Goal: Obtain resource: Download file/media

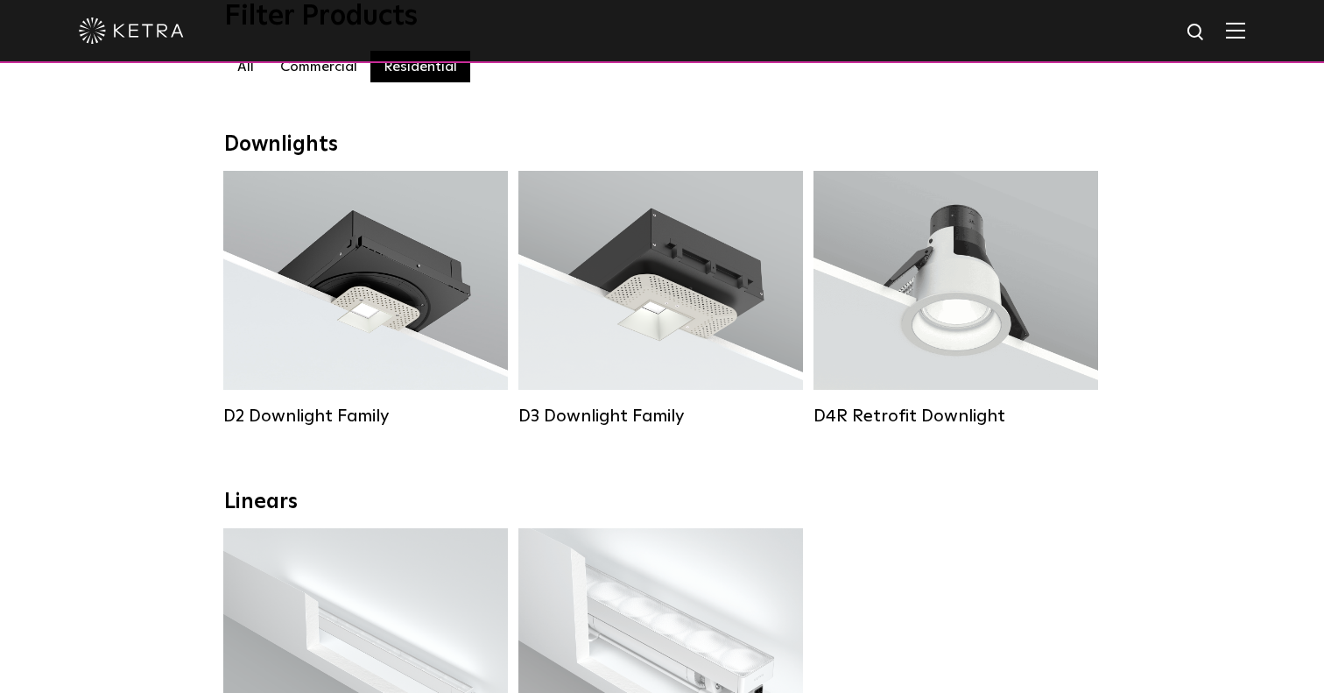
scroll to position [221, 0]
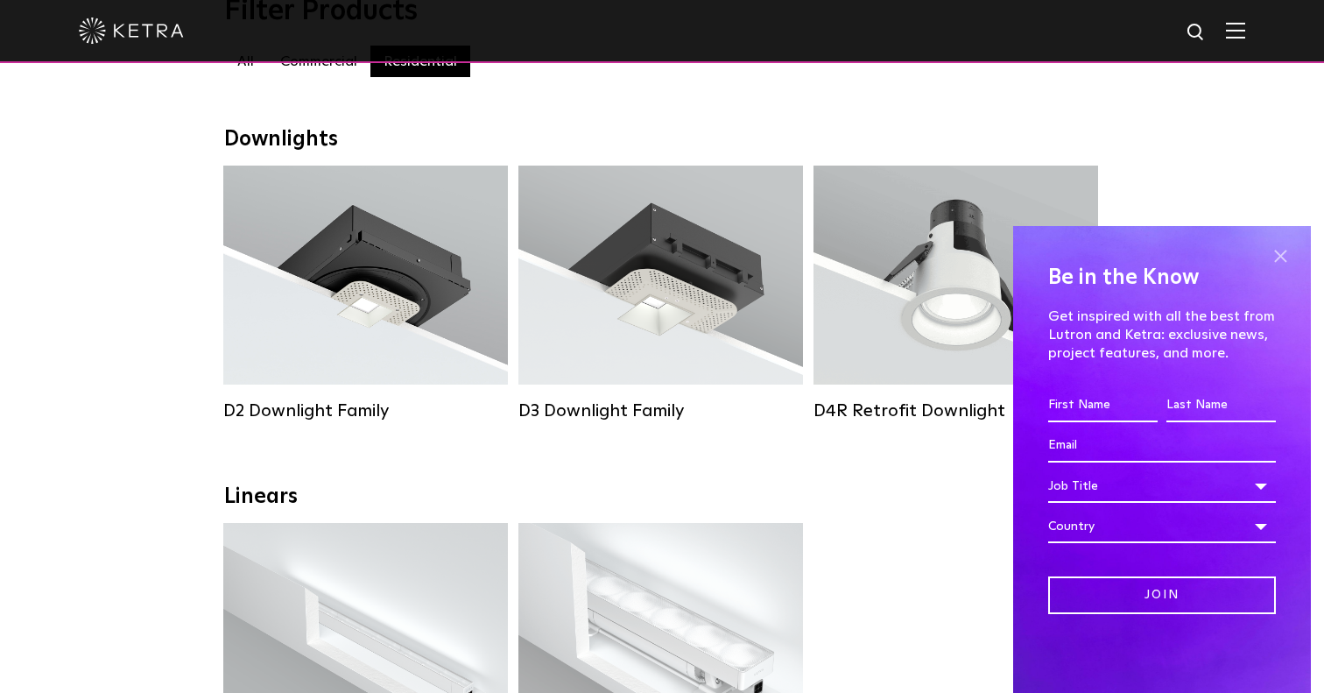
click at [1272, 253] on span at bounding box center [1280, 256] width 26 height 26
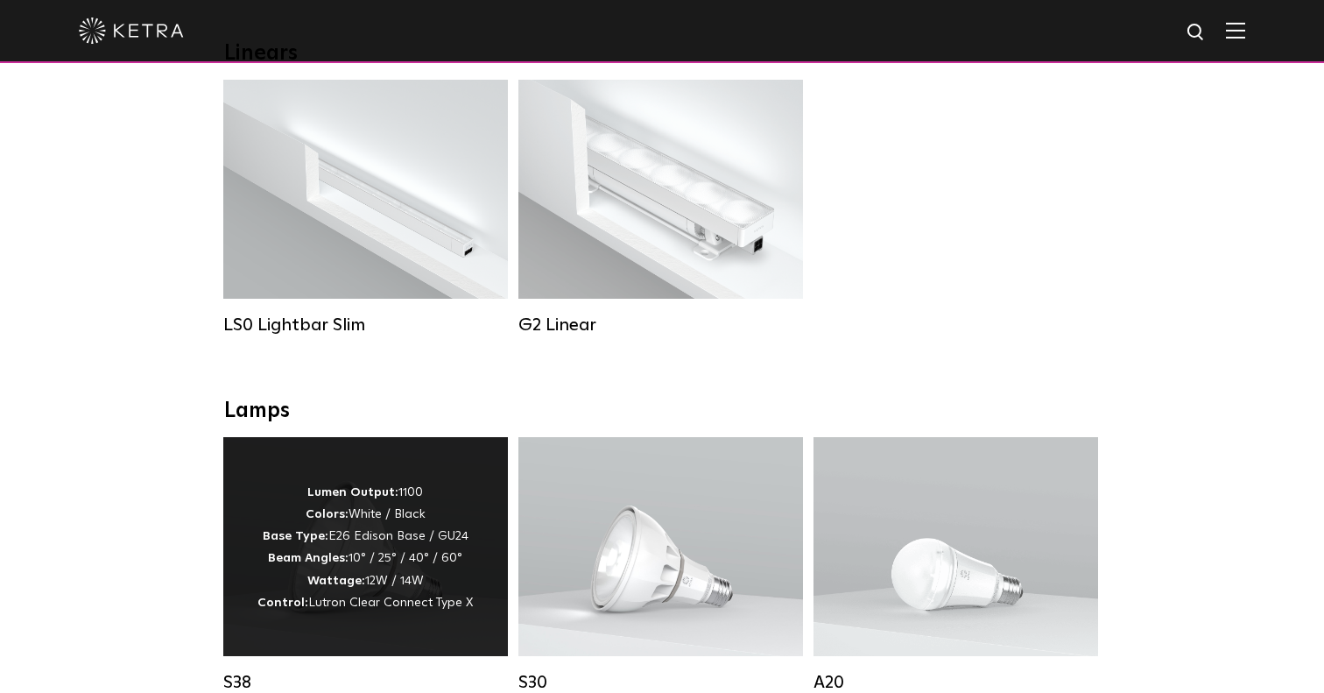
scroll to position [649, 0]
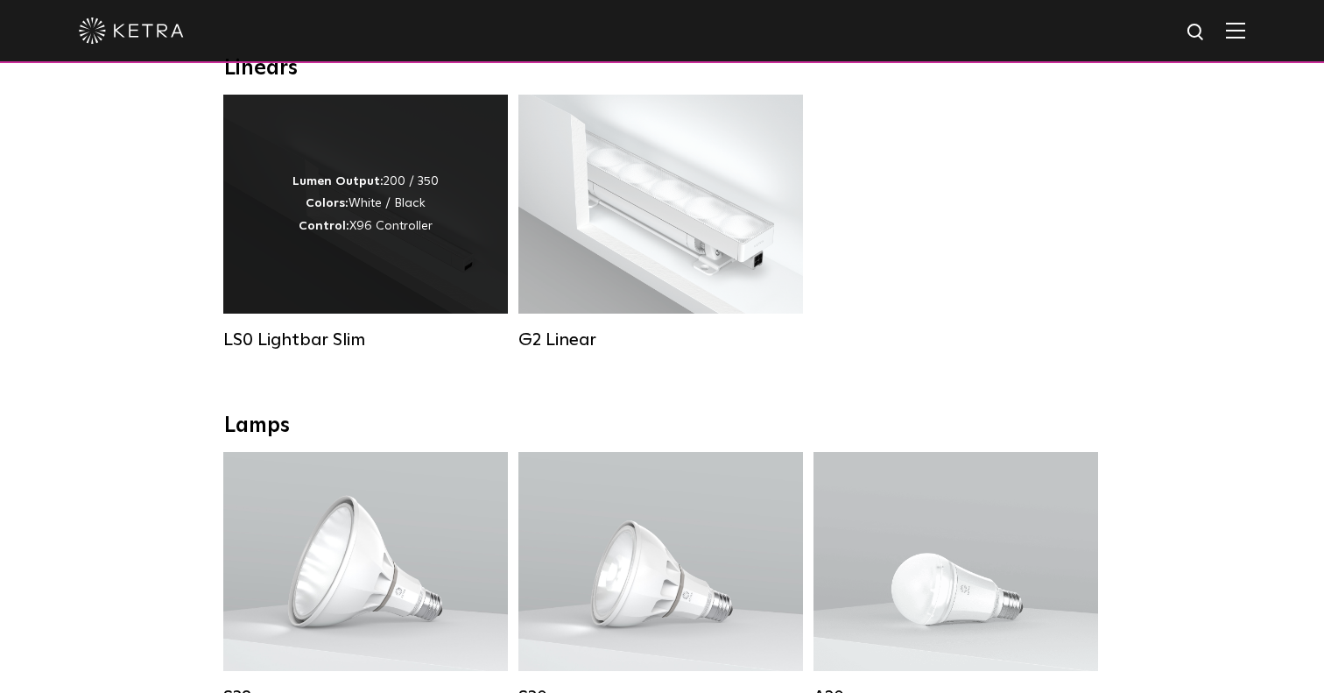
click at [345, 223] on strong "Control:" at bounding box center [324, 226] width 51 height 12
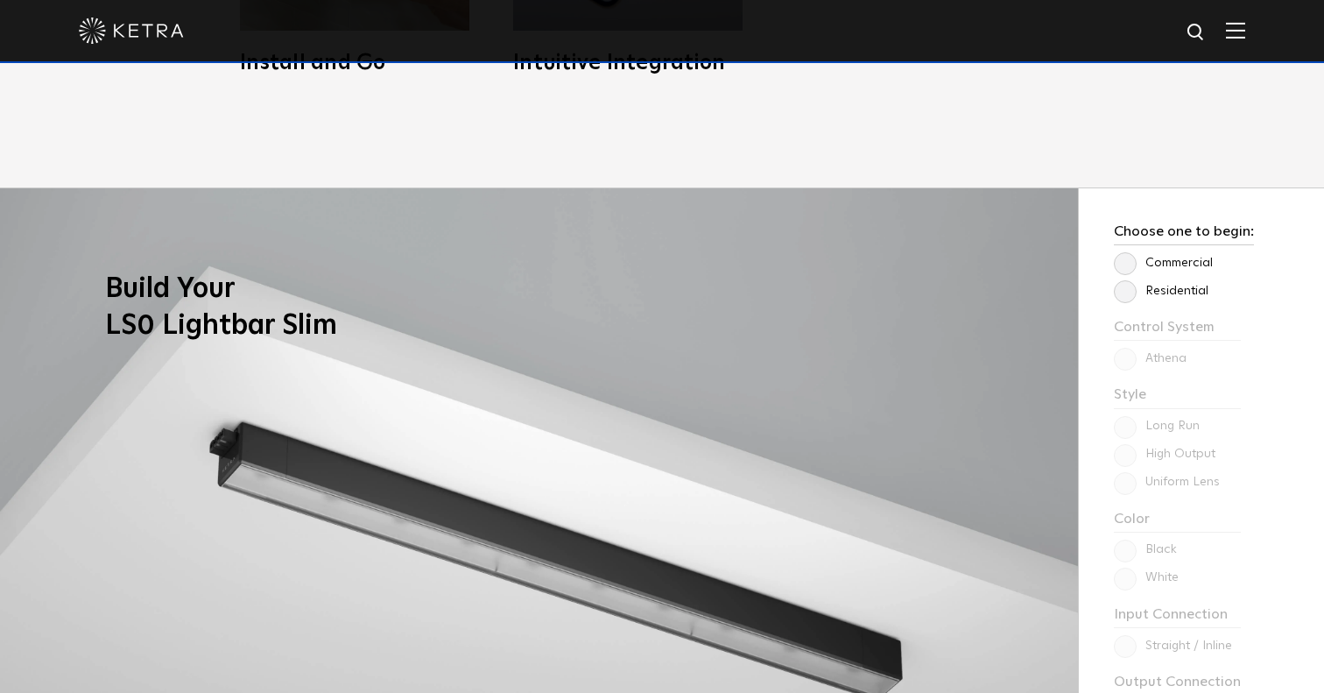
scroll to position [1468, 0]
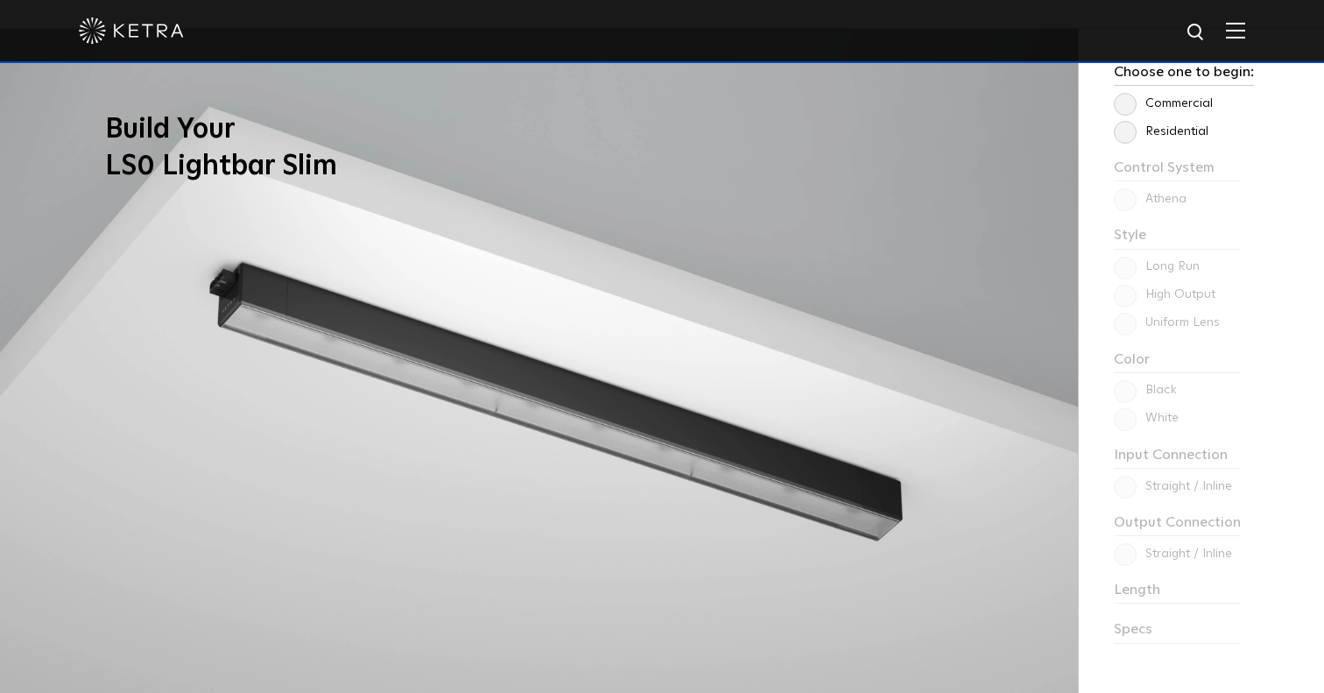
click at [1131, 131] on label "Residential" at bounding box center [1161, 131] width 95 height 15
click at [0, 0] on input "Residential" at bounding box center [0, 0] width 0 height 0
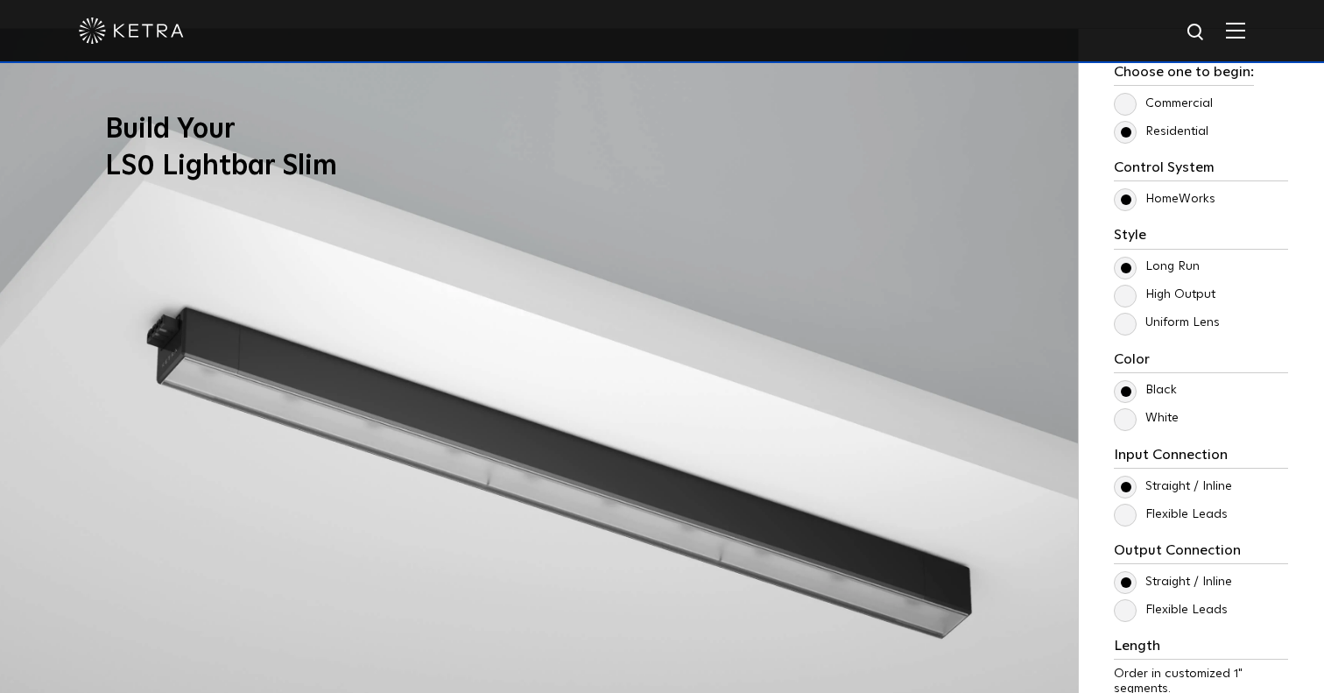
click at [1125, 422] on label "White" at bounding box center [1146, 418] width 65 height 15
click at [0, 0] on input "White" at bounding box center [0, 0] width 0 height 0
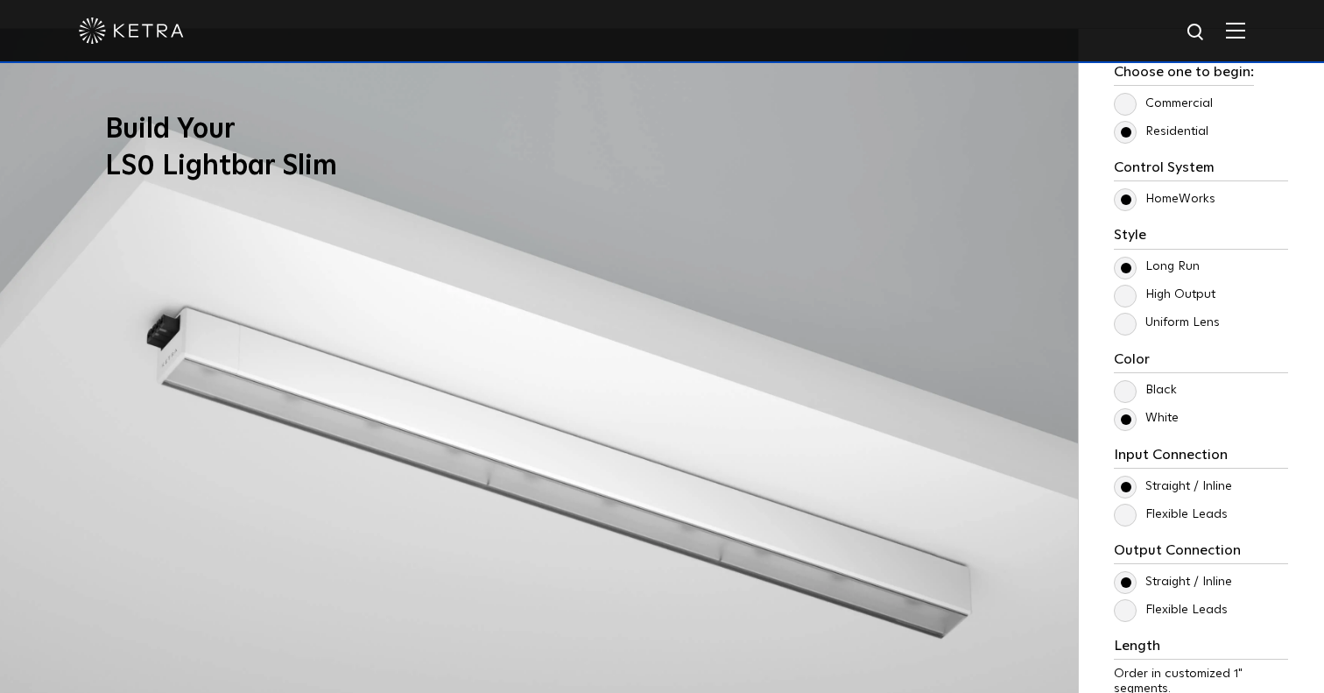
click at [1126, 515] on label "Flexible Leads" at bounding box center [1171, 514] width 114 height 15
click at [0, 0] on input "Flexible Leads" at bounding box center [0, 0] width 0 height 0
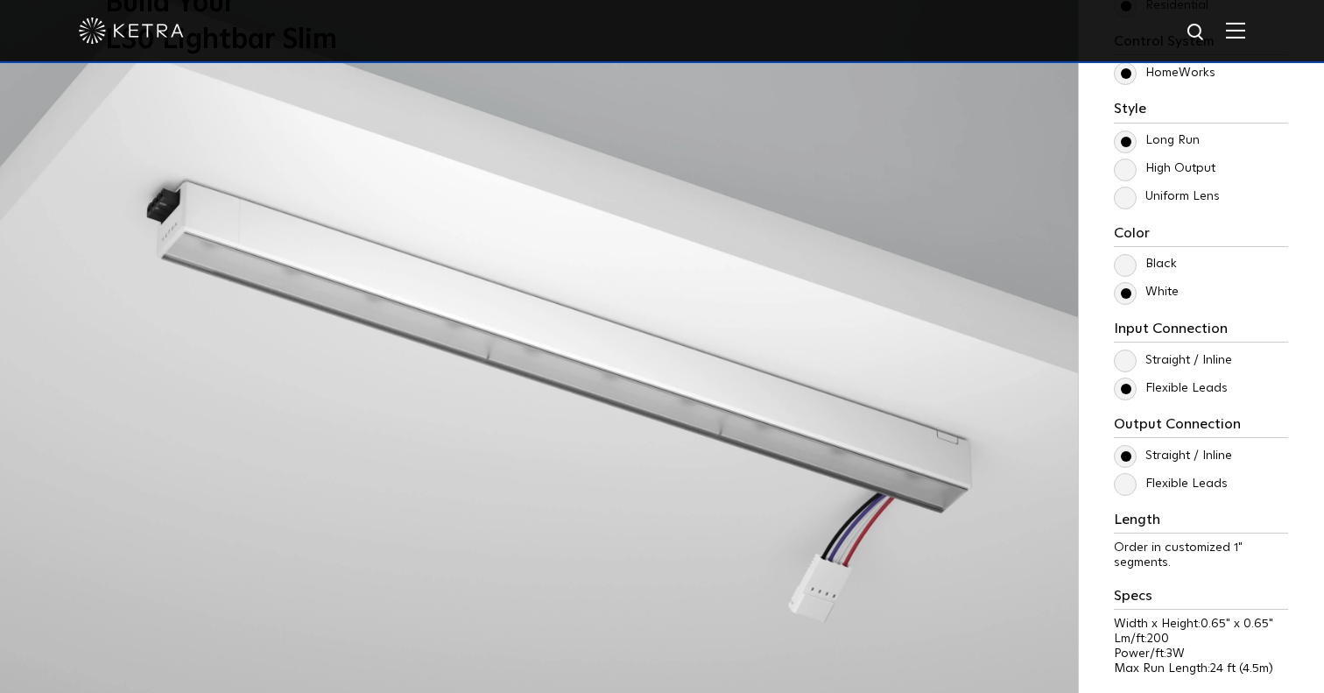
scroll to position [1598, 0]
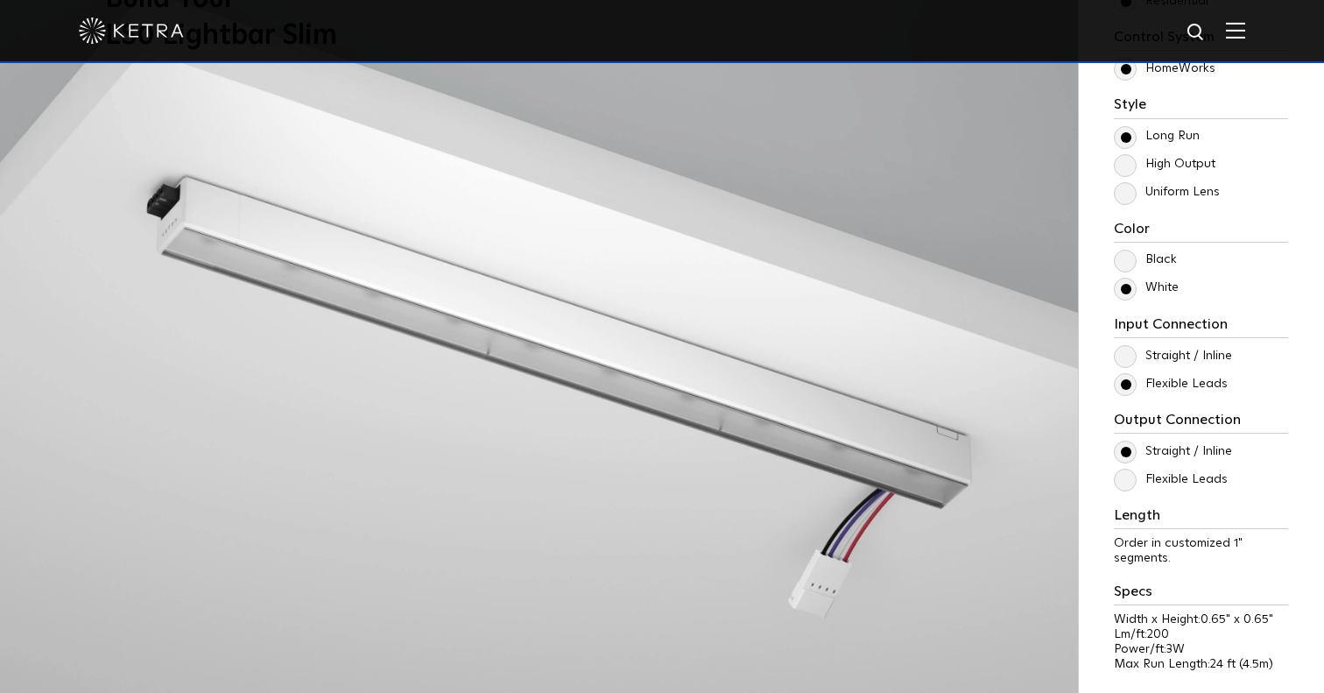
click at [1124, 355] on label "Straight / Inline" at bounding box center [1173, 356] width 118 height 15
click at [0, 0] on input "Straight / Inline" at bounding box center [0, 0] width 0 height 0
click at [1124, 483] on label "Flexible Leads" at bounding box center [1171, 479] width 114 height 15
click at [0, 0] on input "Flexible Leads" at bounding box center [0, 0] width 0 height 0
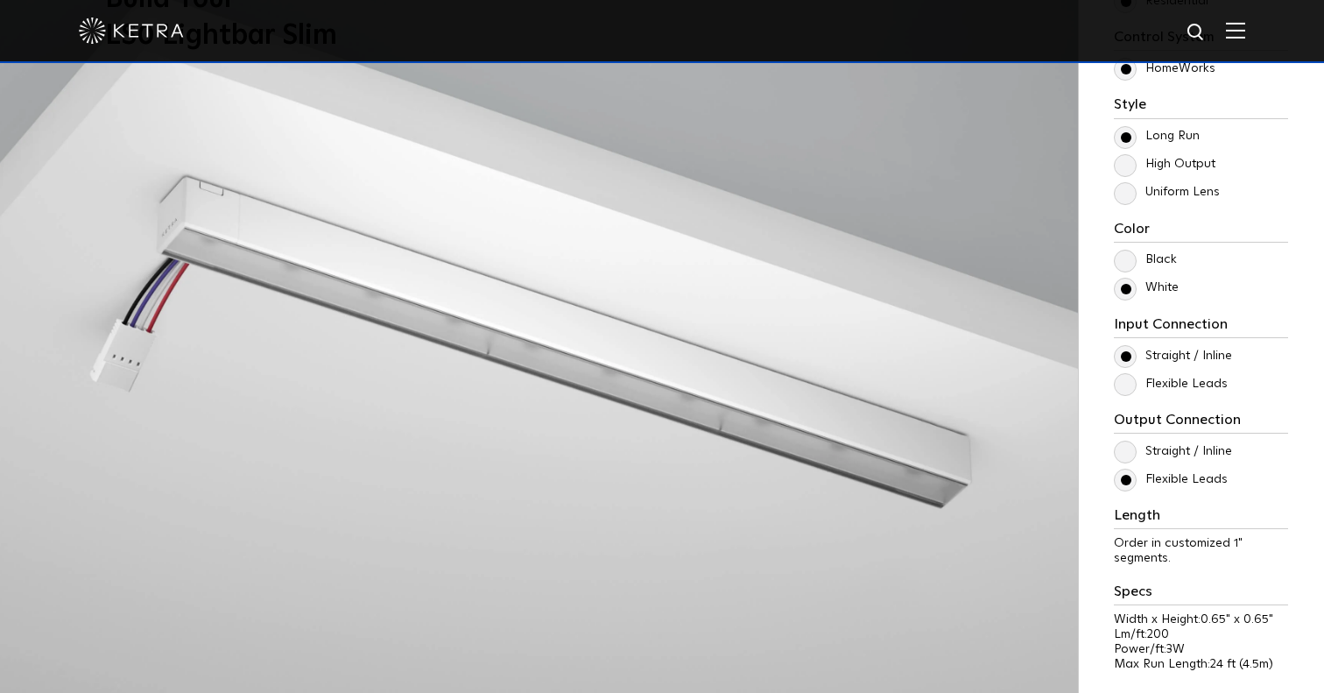
click at [1124, 483] on label "Flexible Leads" at bounding box center [1171, 479] width 114 height 15
click at [0, 0] on input "Flexible Leads" at bounding box center [0, 0] width 0 height 0
click at [1127, 454] on label "Straight / Inline" at bounding box center [1173, 451] width 118 height 15
click at [0, 0] on input "Straight / Inline" at bounding box center [0, 0] width 0 height 0
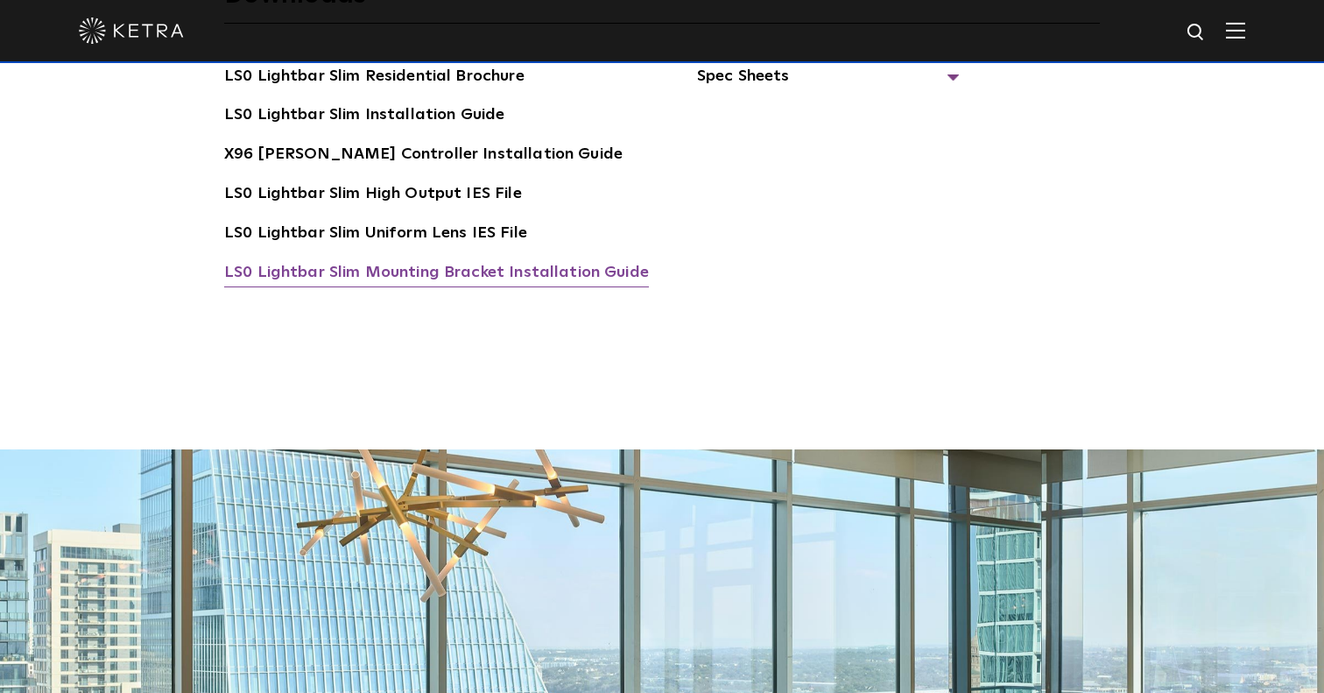
scroll to position [3196, 0]
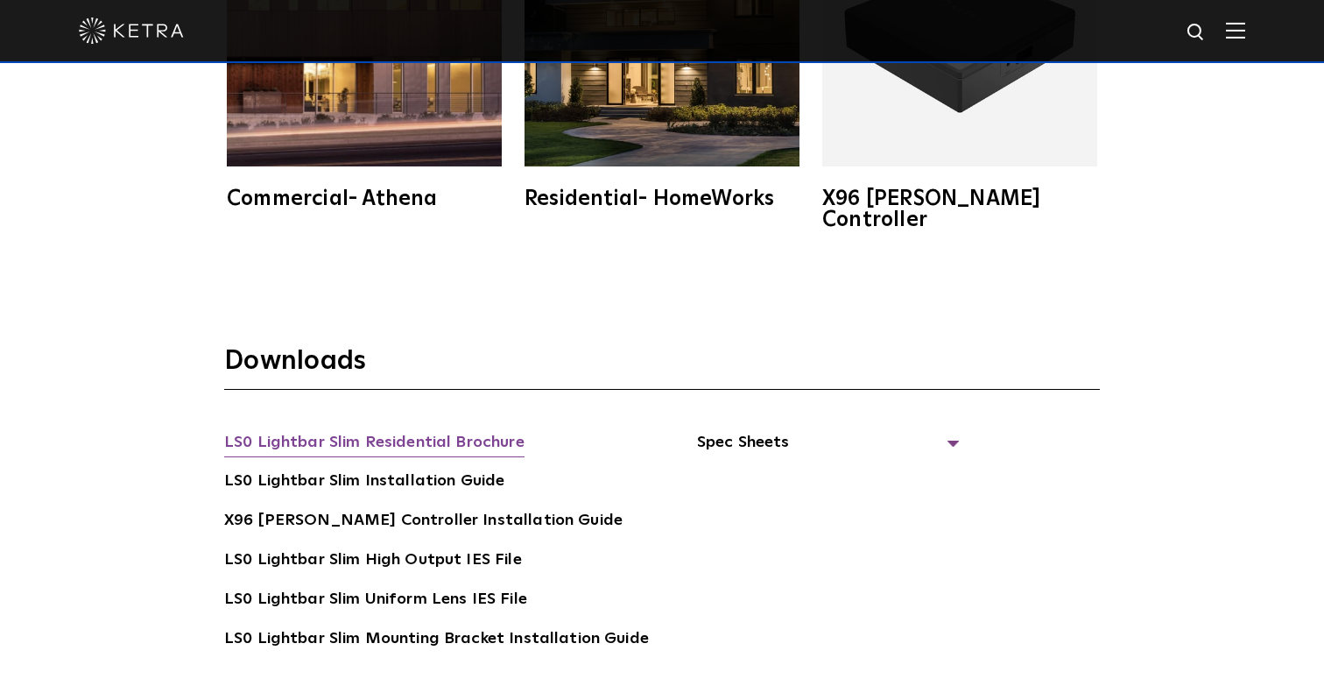
click at [467, 430] on link "LS0 Lightbar Slim Residential Brochure" at bounding box center [374, 444] width 300 height 28
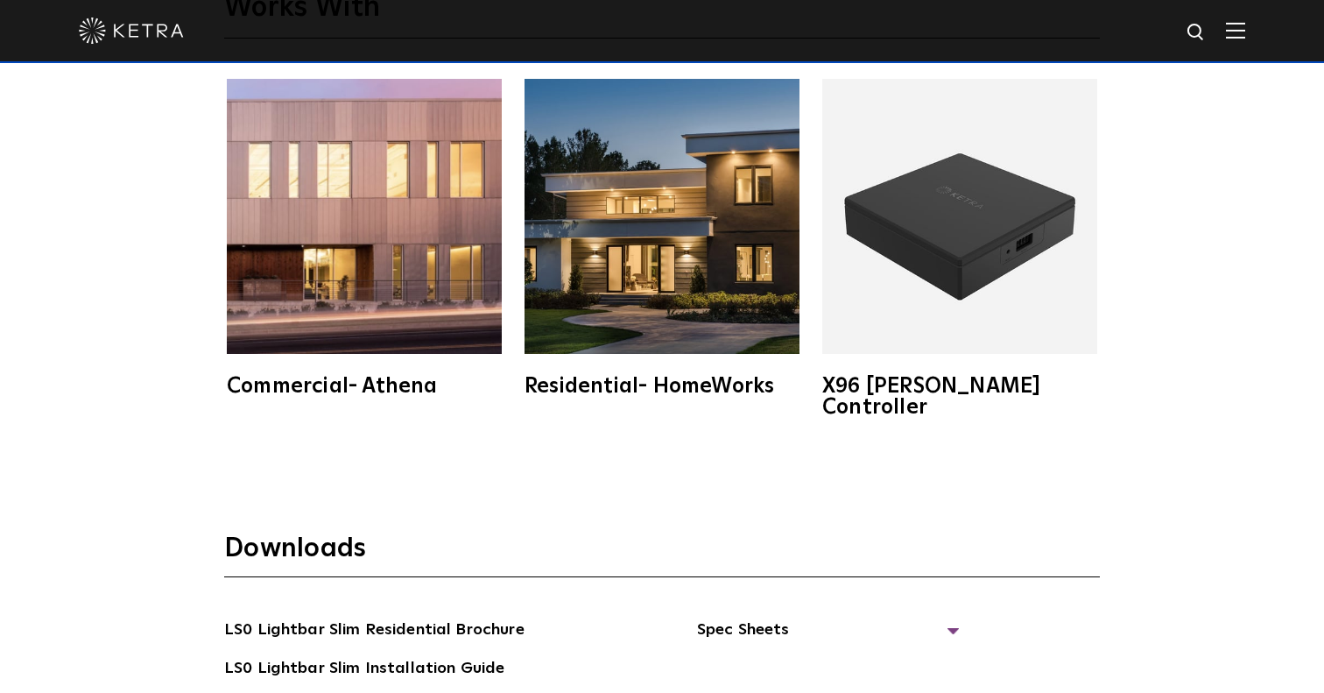
scroll to position [2994, 0]
